Goal: Task Accomplishment & Management: Use online tool/utility

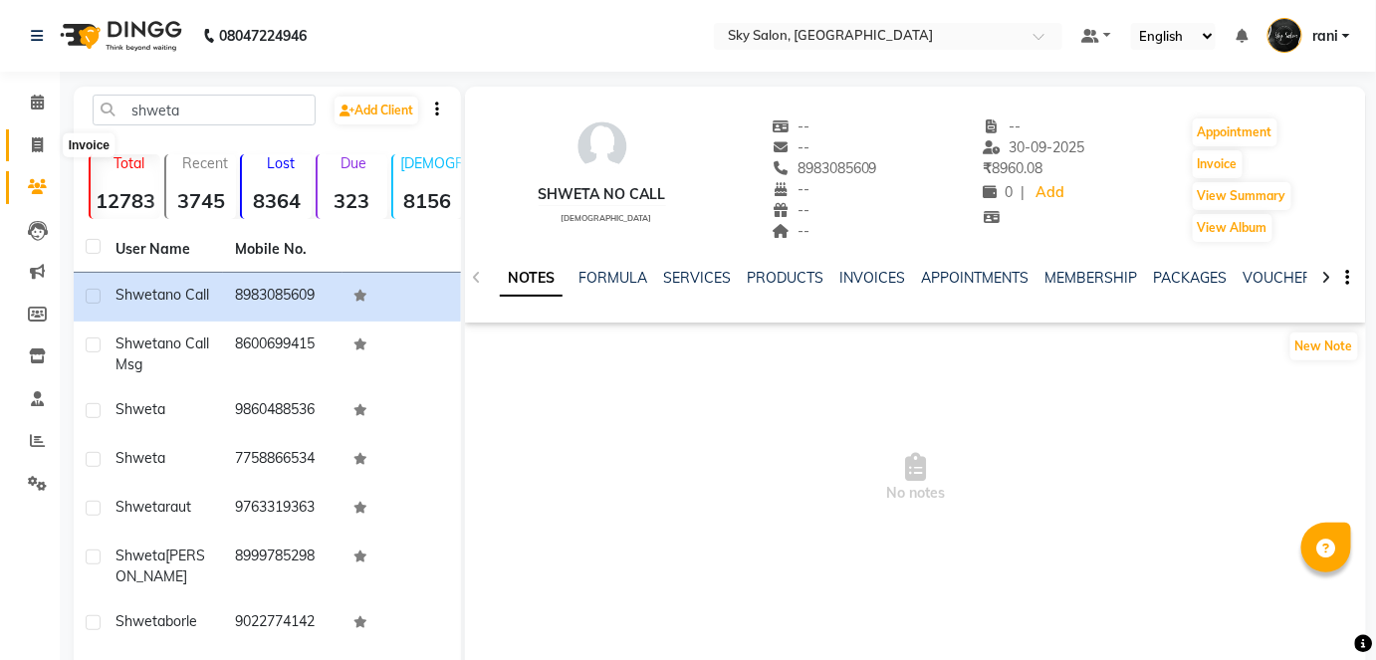
click at [41, 145] on icon at bounding box center [37, 144] width 11 height 15
select select "service"
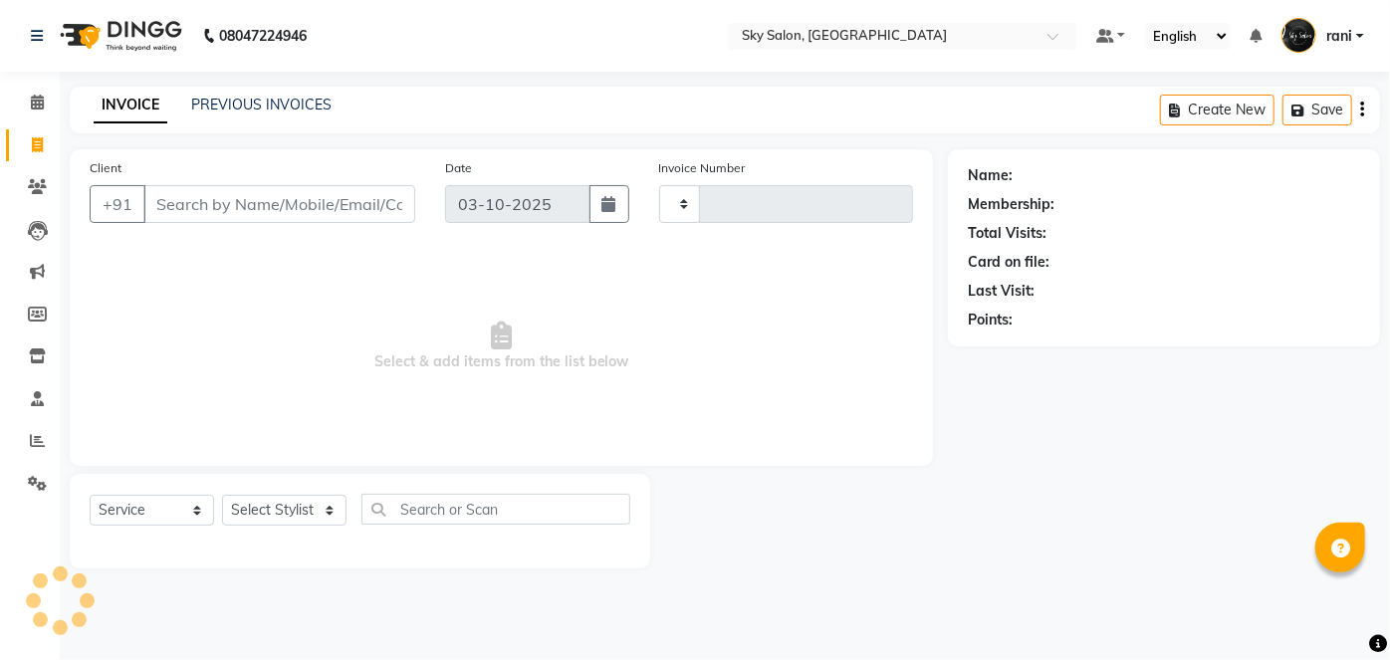
type input "14975"
select select "3537"
click at [247, 100] on link "PREVIOUS INVOICES" at bounding box center [261, 105] width 140 height 18
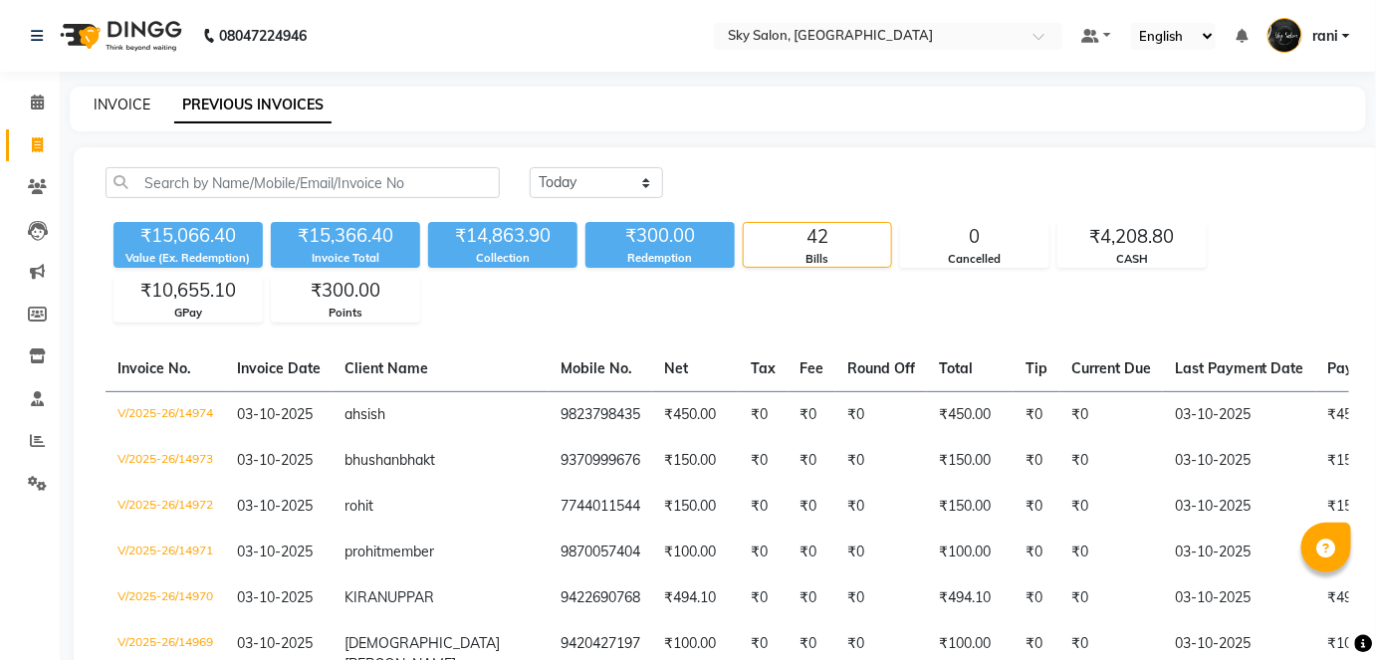
click at [116, 97] on link "INVOICE" at bounding box center [122, 105] width 57 height 18
select select "3537"
select select "service"
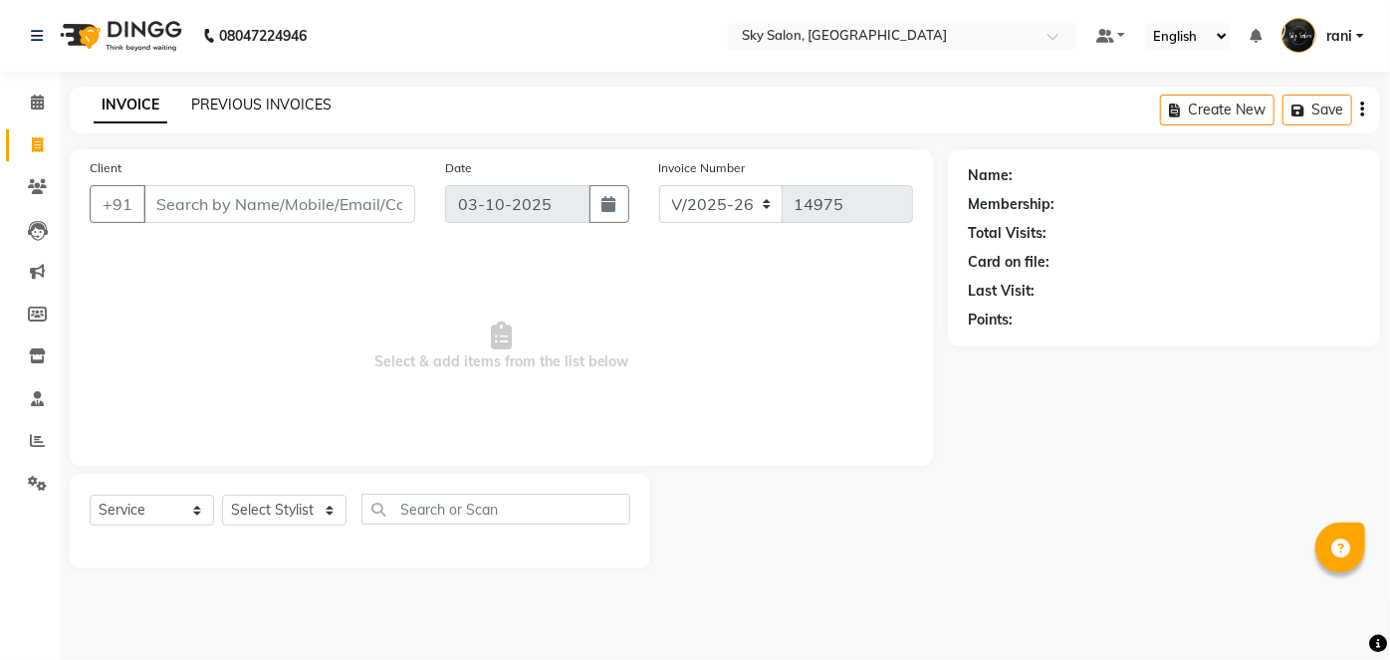
click at [268, 108] on link "PREVIOUS INVOICES" at bounding box center [261, 105] width 140 height 18
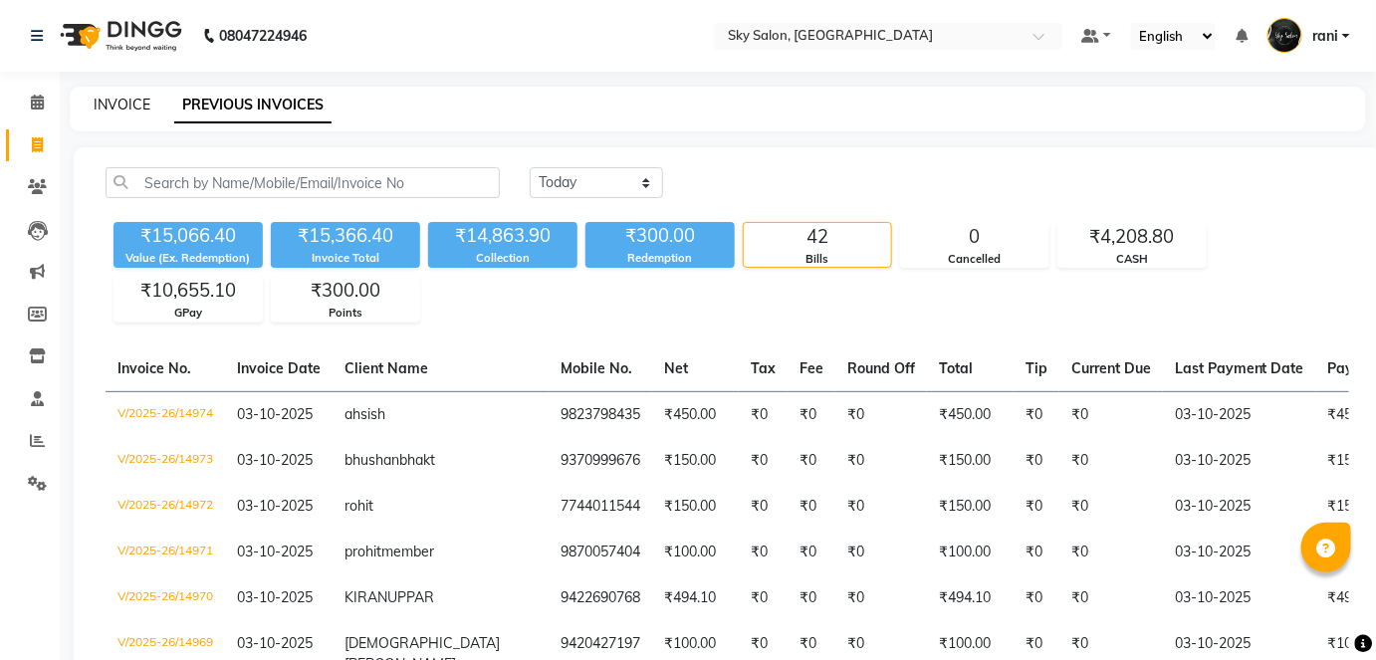
click at [123, 99] on link "INVOICE" at bounding box center [122, 105] width 57 height 18
select select "service"
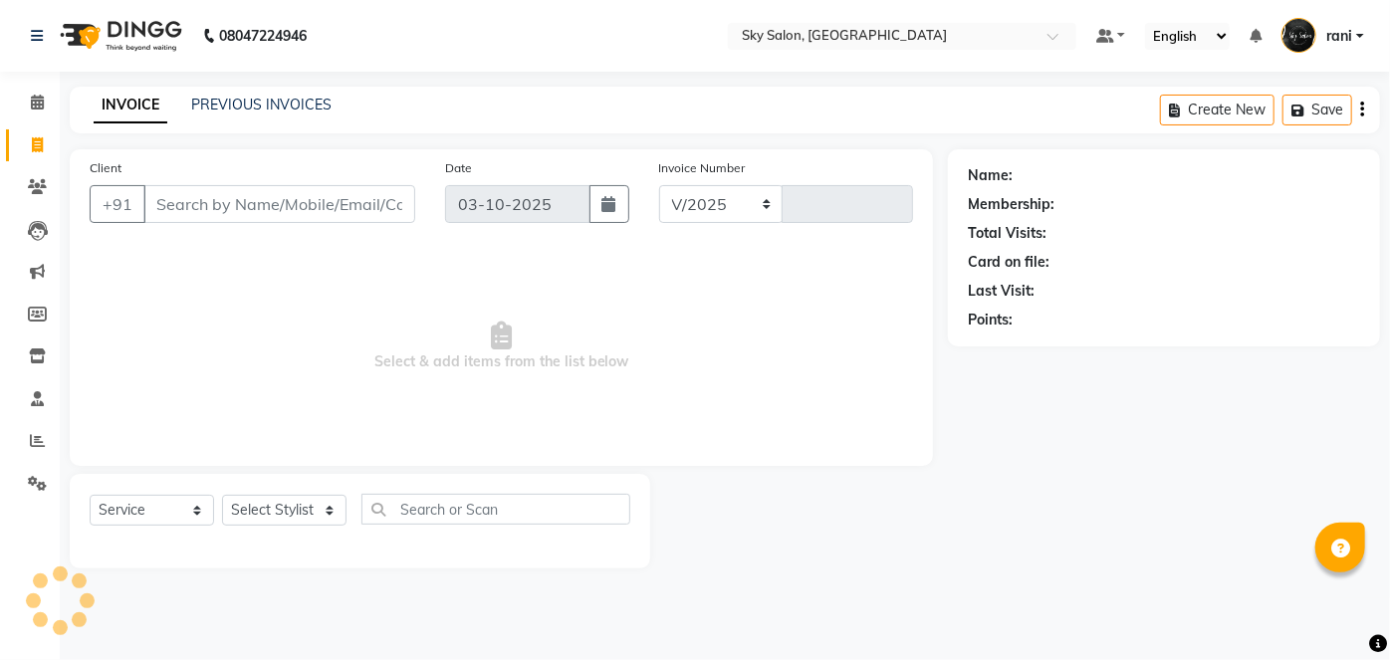
select select "3537"
type input "14975"
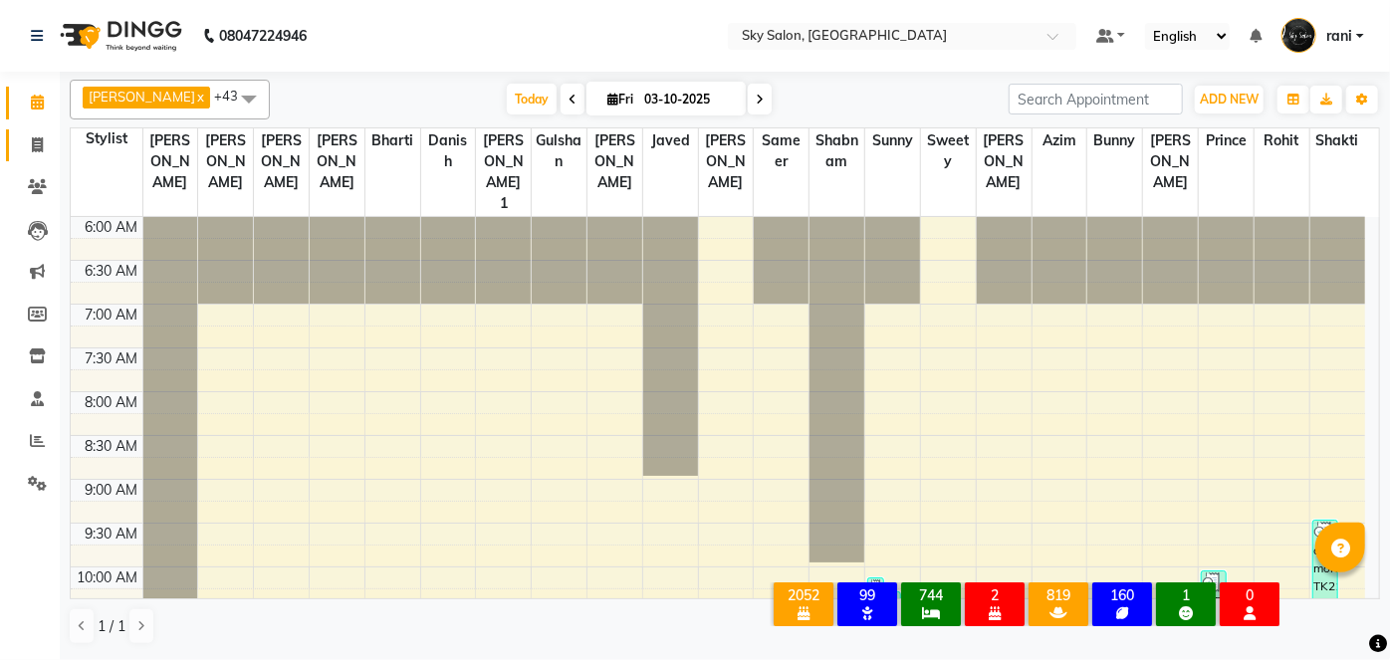
scroll to position [520, 0]
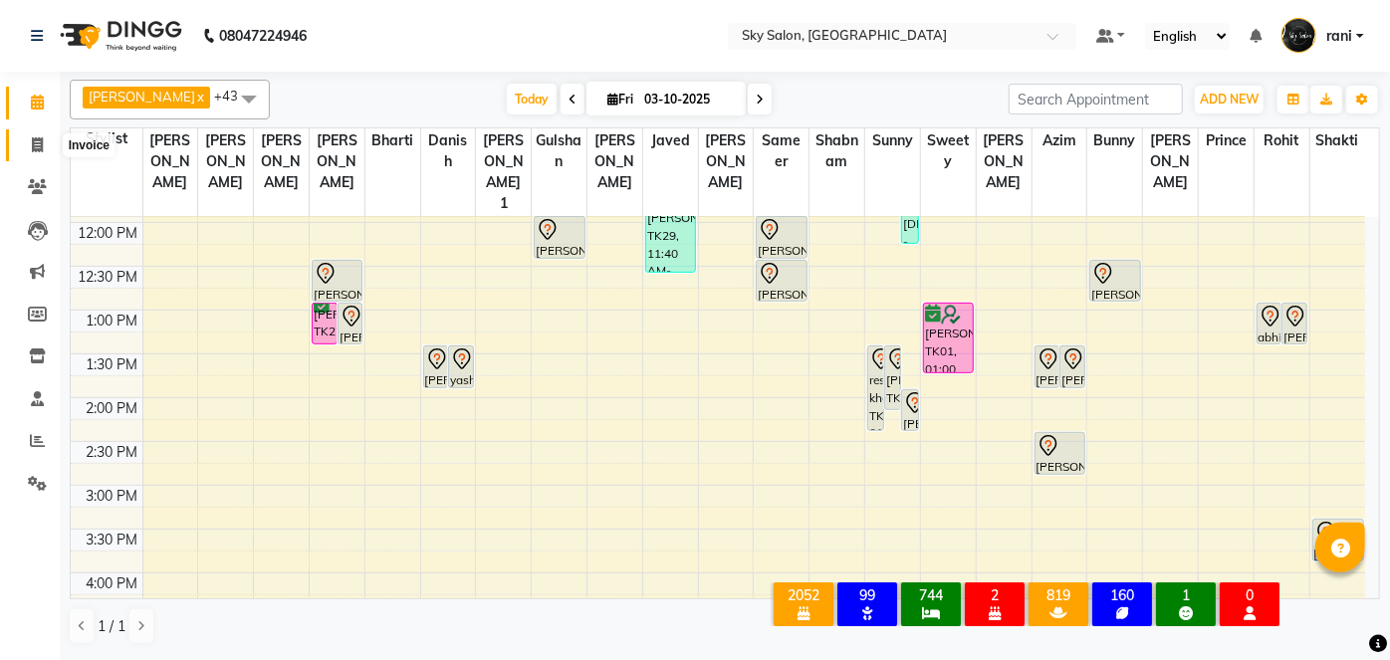
click at [38, 141] on icon at bounding box center [37, 144] width 11 height 15
select select "service"
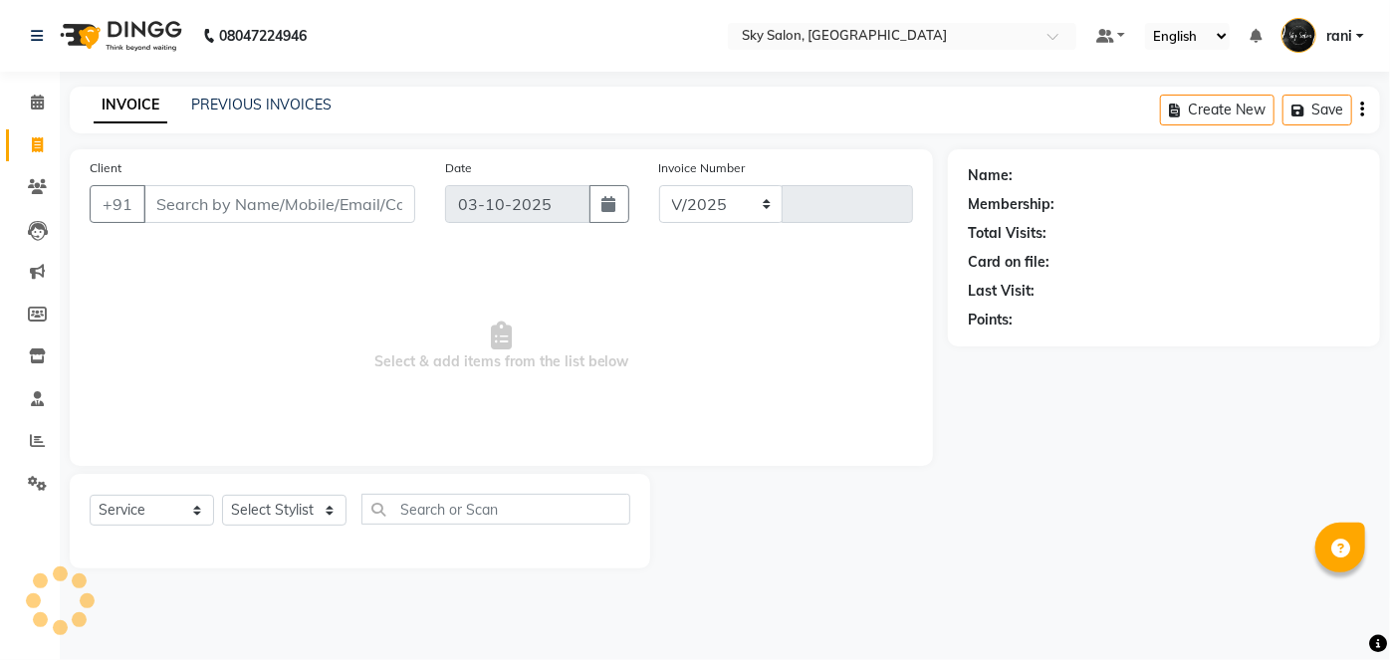
select select "3537"
type input "14975"
click at [142, 63] on img at bounding box center [119, 36] width 136 height 56
